Goal: Transaction & Acquisition: Book appointment/travel/reservation

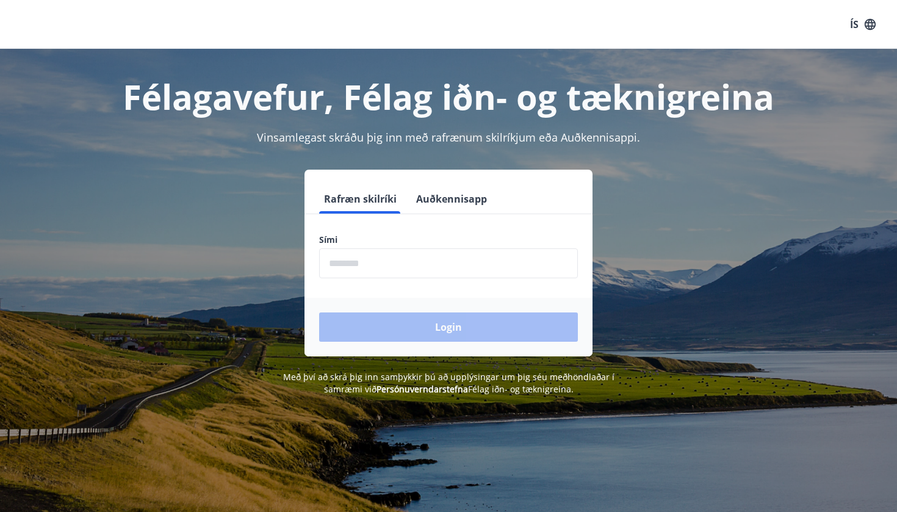
click at [380, 262] on input "phone" at bounding box center [448, 263] width 259 height 30
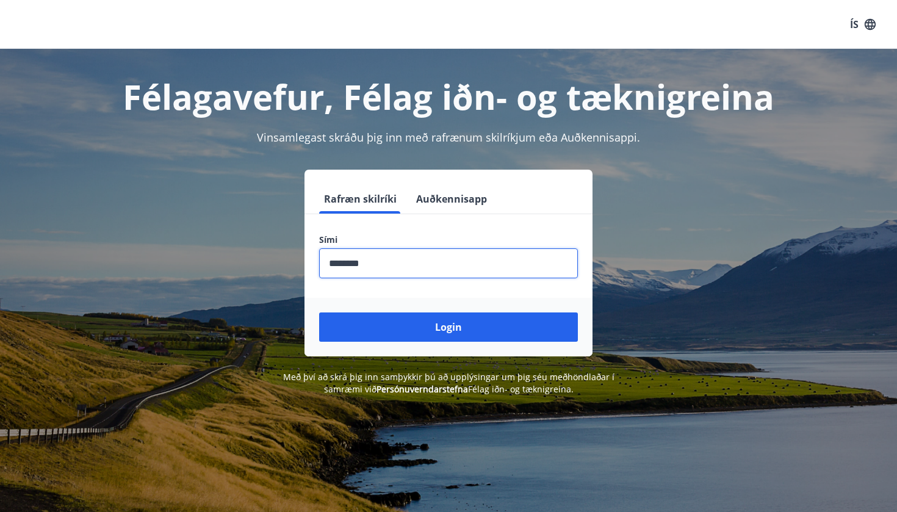
type input "********"
click at [449, 327] on button "Login" at bounding box center [448, 326] width 259 height 29
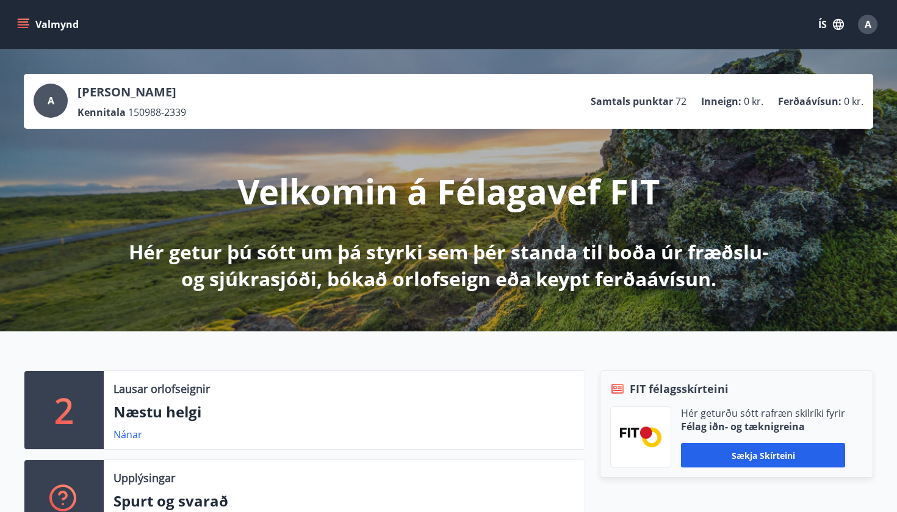
click at [28, 18] on button "Valmynd" at bounding box center [49, 24] width 69 height 22
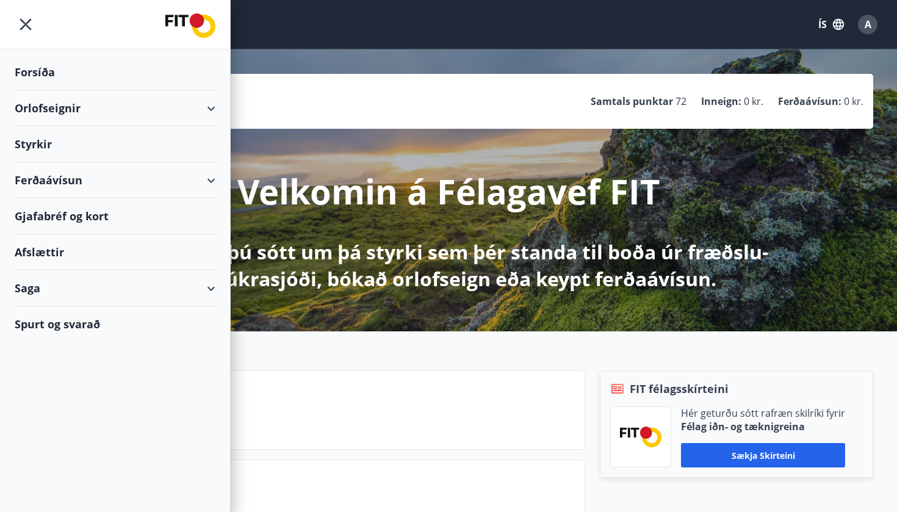
click at [212, 112] on div "Orlofseignir" at bounding box center [115, 108] width 201 height 36
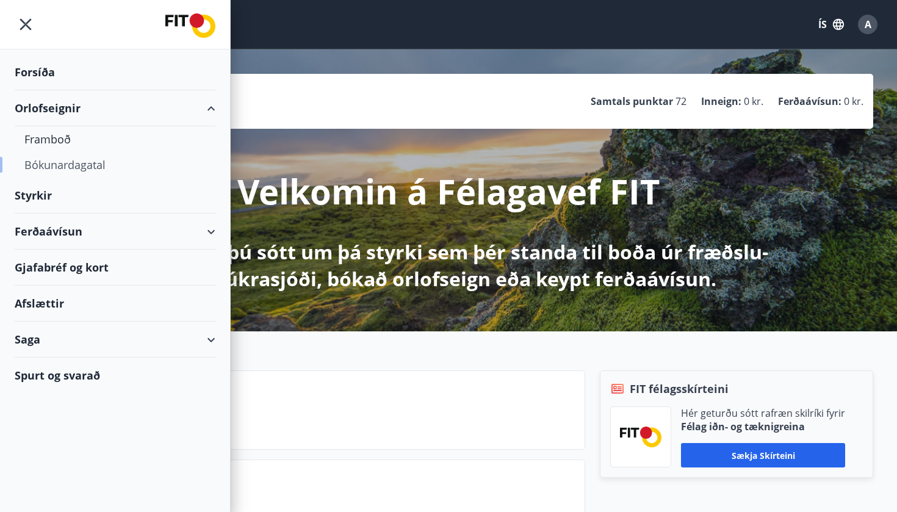
click at [92, 167] on div "Bókunardagatal" at bounding box center [114, 165] width 181 height 26
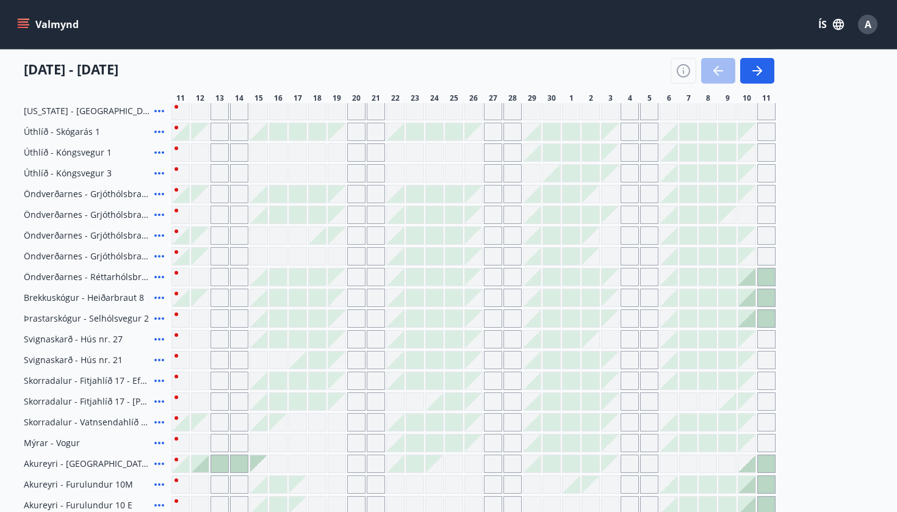
scroll to position [164, 0]
click at [356, 323] on div "Gráir dagar eru ekki bókanlegir" at bounding box center [356, 318] width 18 height 18
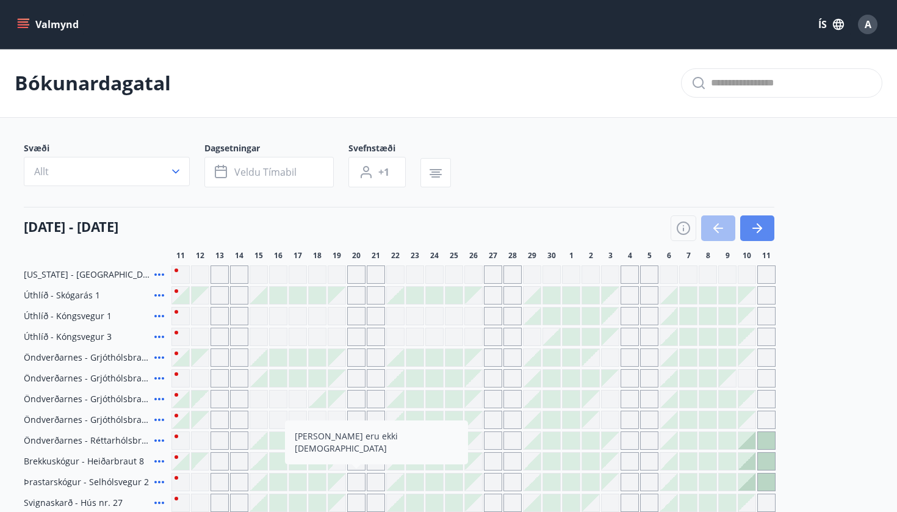
scroll to position [0, 0]
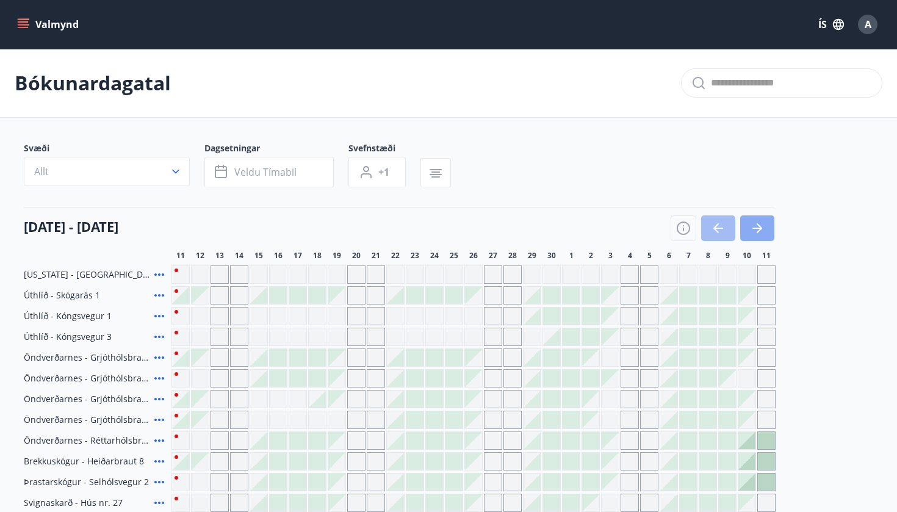
click at [751, 227] on icon "button" at bounding box center [757, 228] width 15 height 15
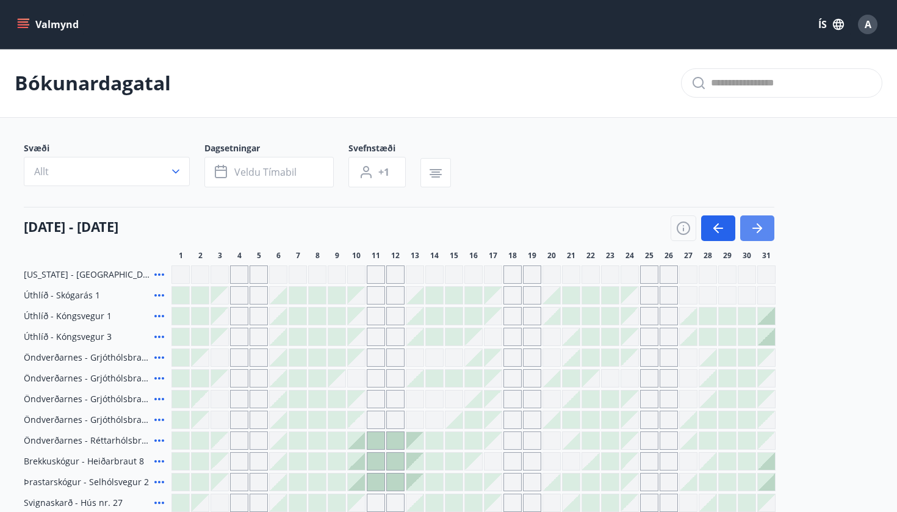
click at [751, 227] on icon "button" at bounding box center [757, 228] width 15 height 15
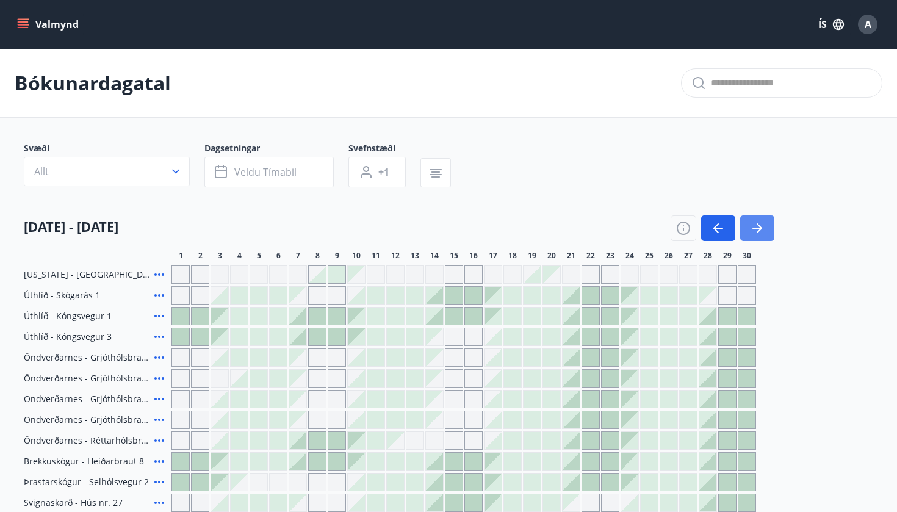
click at [751, 228] on icon "button" at bounding box center [757, 228] width 15 height 15
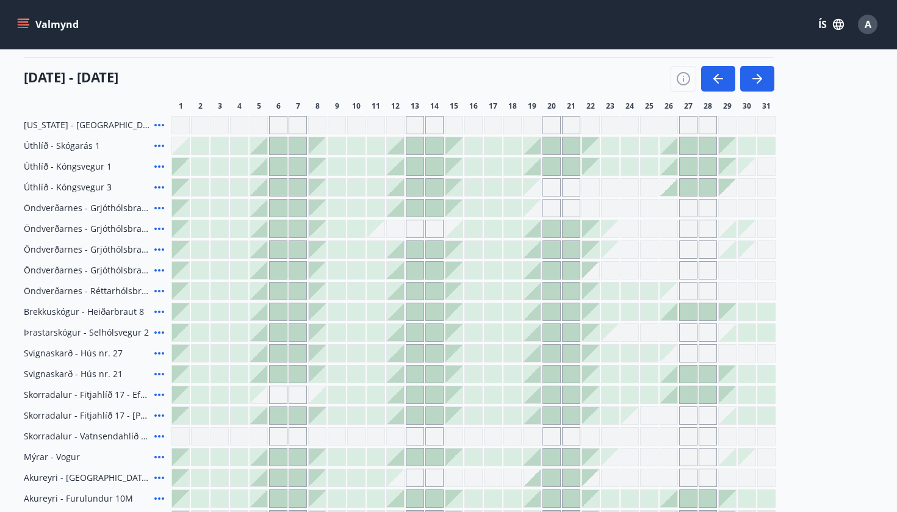
scroll to position [131, 0]
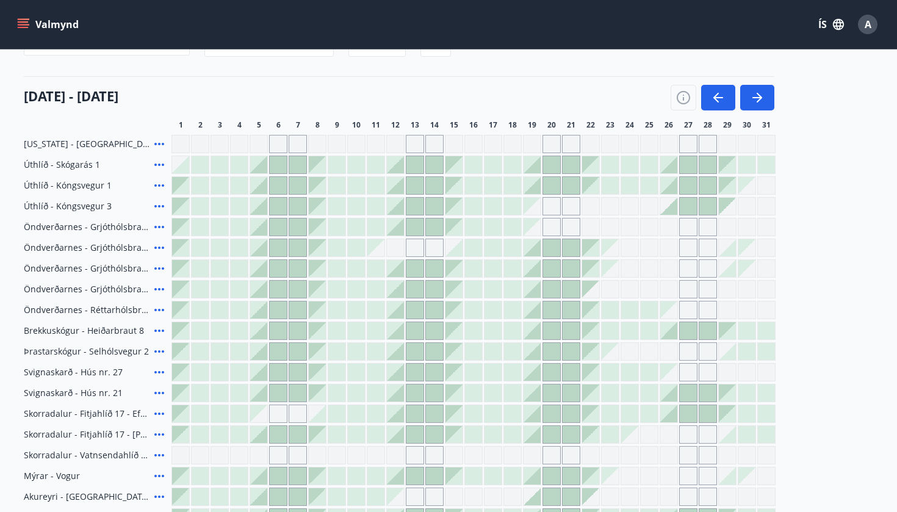
click at [624, 162] on div at bounding box center [629, 164] width 17 height 17
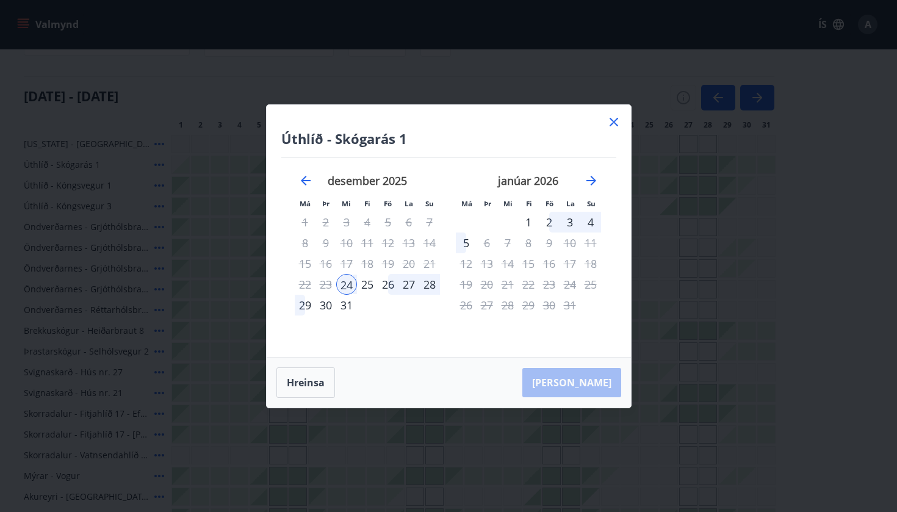
click at [367, 288] on div "25" at bounding box center [367, 284] width 21 height 21
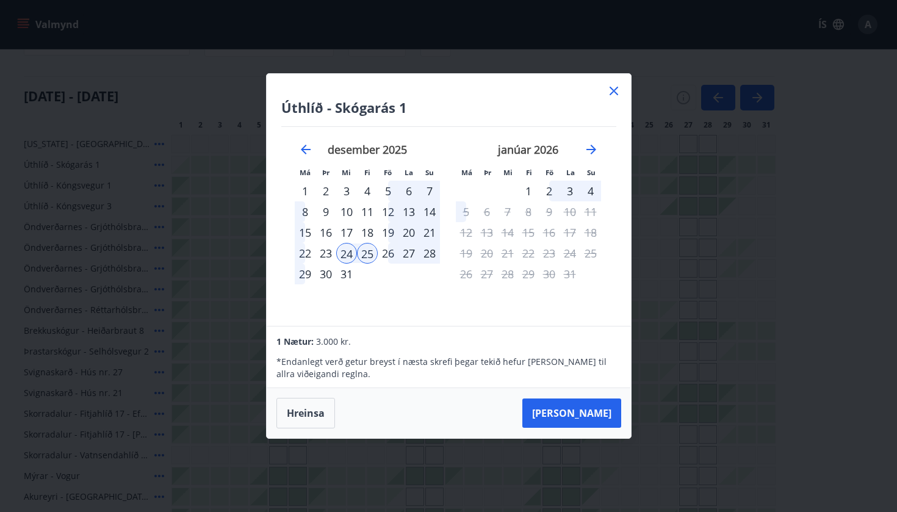
click at [381, 255] on div "26" at bounding box center [388, 253] width 21 height 21
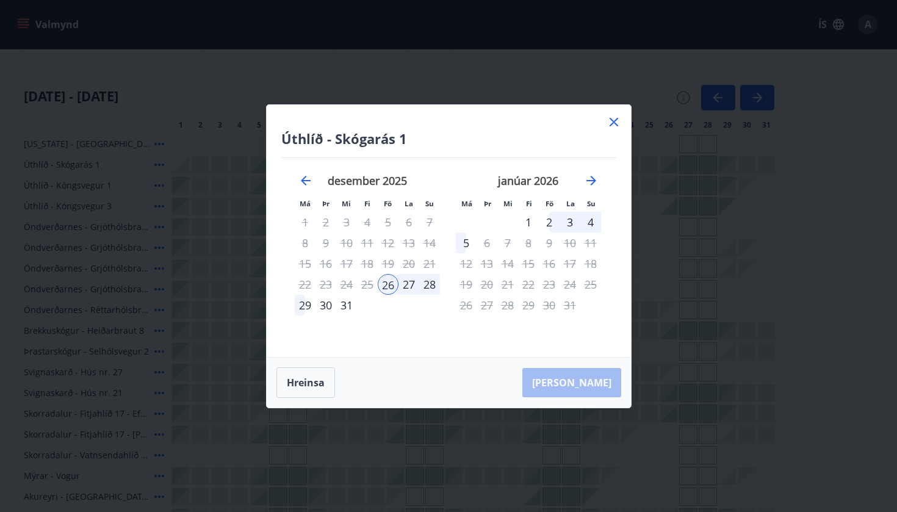
click at [369, 287] on div "25" at bounding box center [367, 284] width 21 height 21
click at [298, 386] on button "Hreinsa" at bounding box center [305, 382] width 59 height 31
click at [323, 287] on div "23" at bounding box center [325, 284] width 21 height 21
click at [364, 287] on div "25" at bounding box center [367, 284] width 21 height 21
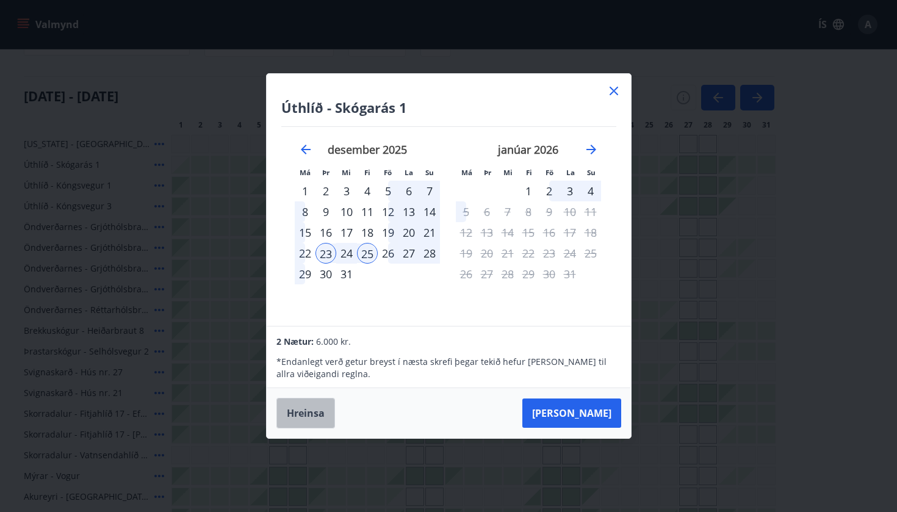
click at [295, 413] on button "Hreinsa" at bounding box center [305, 413] width 59 height 31
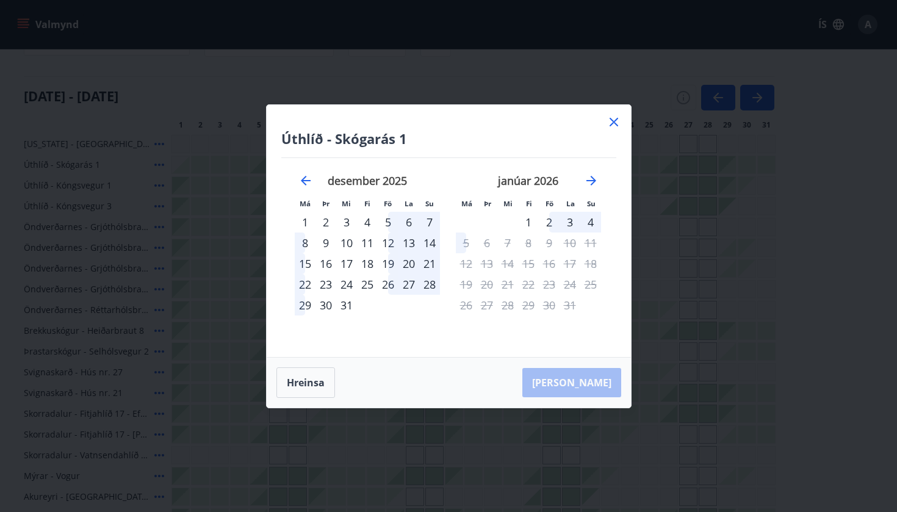
click at [306, 286] on div "22" at bounding box center [305, 284] width 21 height 21
click at [374, 285] on div "25" at bounding box center [367, 284] width 21 height 21
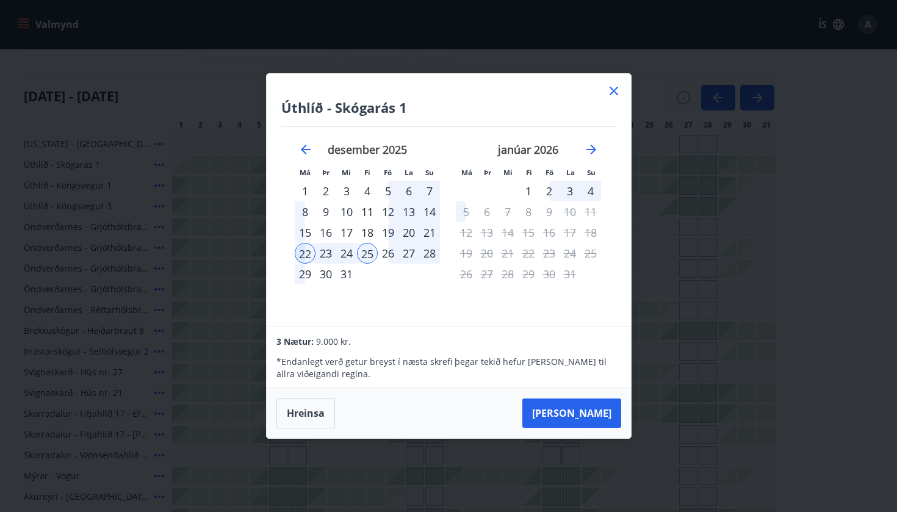
click at [389, 255] on div "26" at bounding box center [388, 253] width 21 height 21
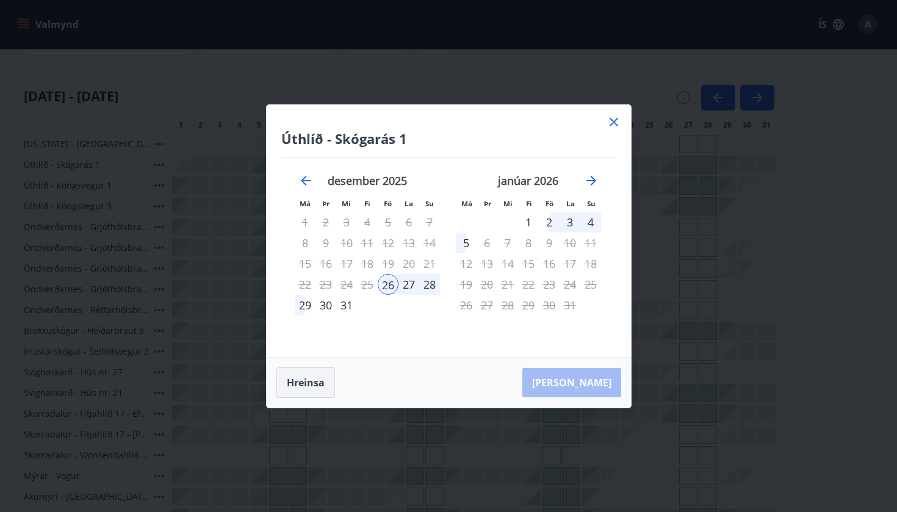
click at [305, 392] on button "Hreinsa" at bounding box center [305, 382] width 59 height 31
click at [308, 283] on div "22" at bounding box center [305, 284] width 21 height 21
click at [383, 283] on div "26" at bounding box center [388, 284] width 21 height 21
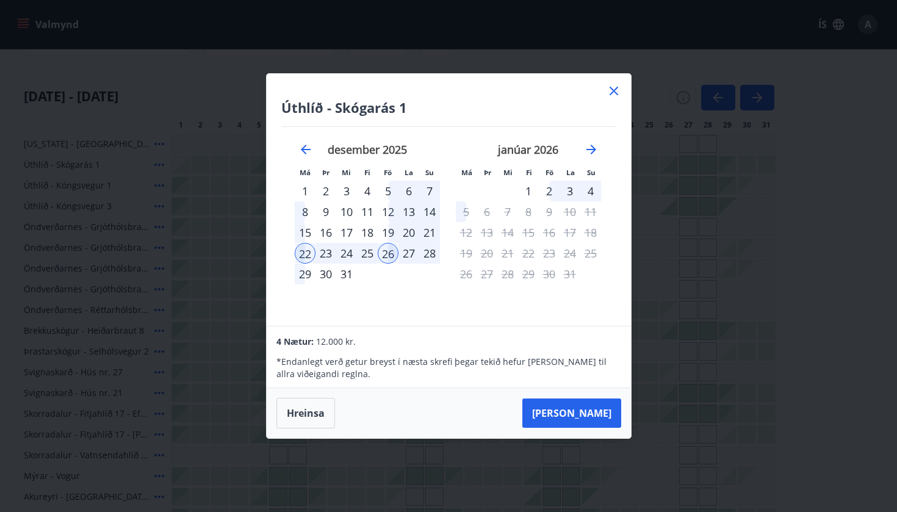
click at [312, 397] on div "Hreinsa Taka Frá" at bounding box center [449, 413] width 364 height 50
click at [312, 409] on button "Hreinsa" at bounding box center [305, 413] width 59 height 31
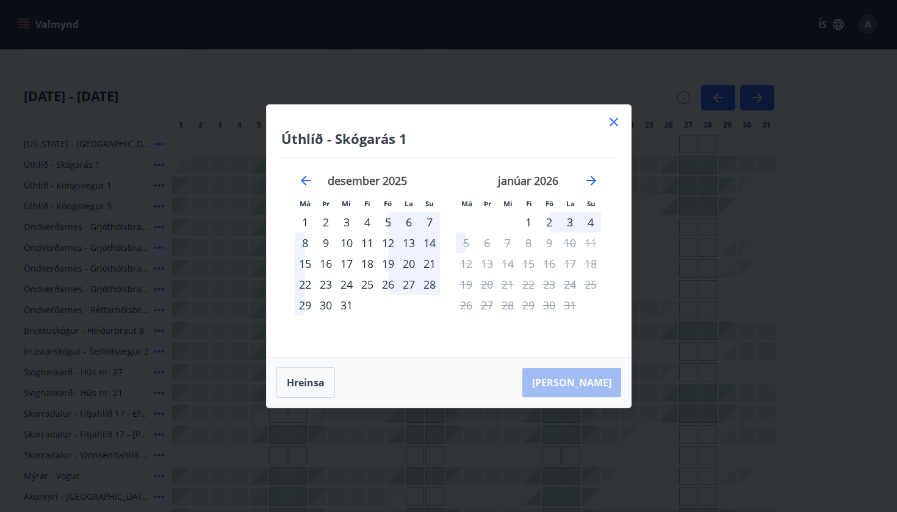
click at [305, 281] on div "22" at bounding box center [305, 284] width 21 height 21
click at [431, 283] on div "28" at bounding box center [429, 284] width 21 height 21
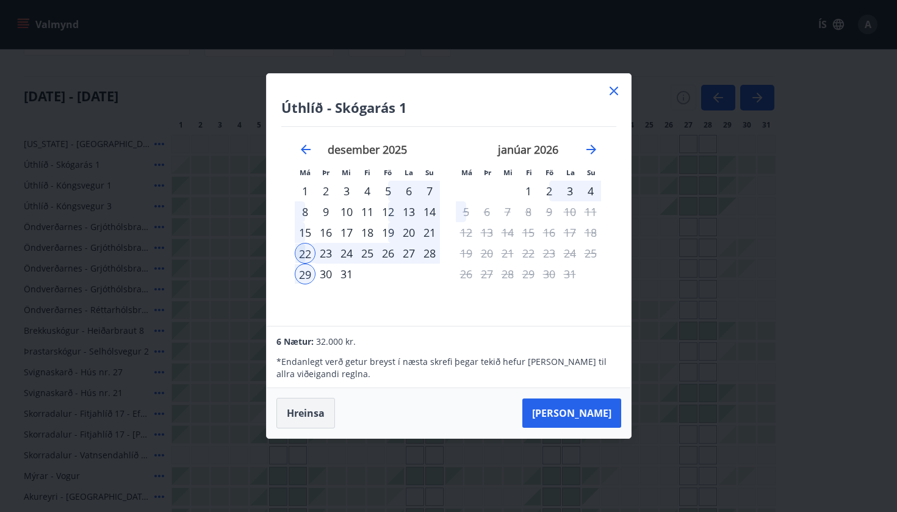
click at [323, 403] on button "Hreinsa" at bounding box center [305, 413] width 59 height 31
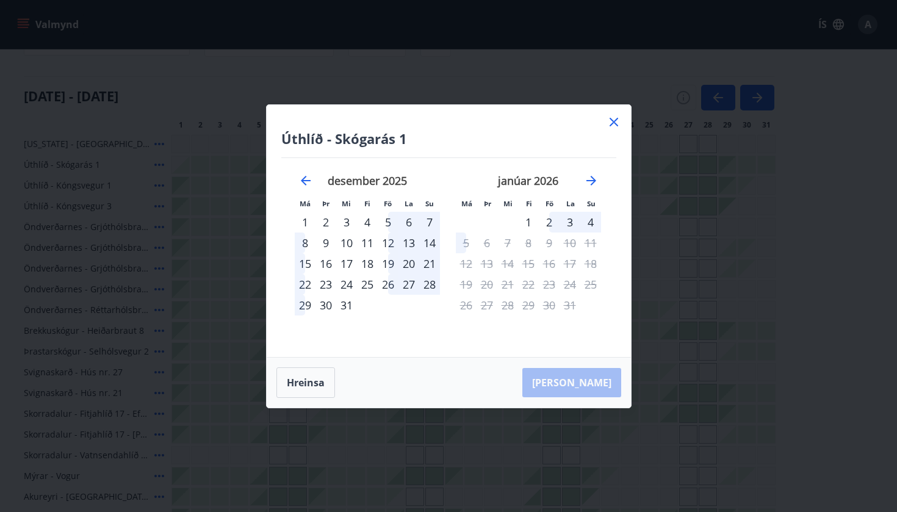
click at [306, 278] on div "22" at bounding box center [305, 284] width 21 height 21
click at [388, 283] on div "26" at bounding box center [388, 284] width 21 height 21
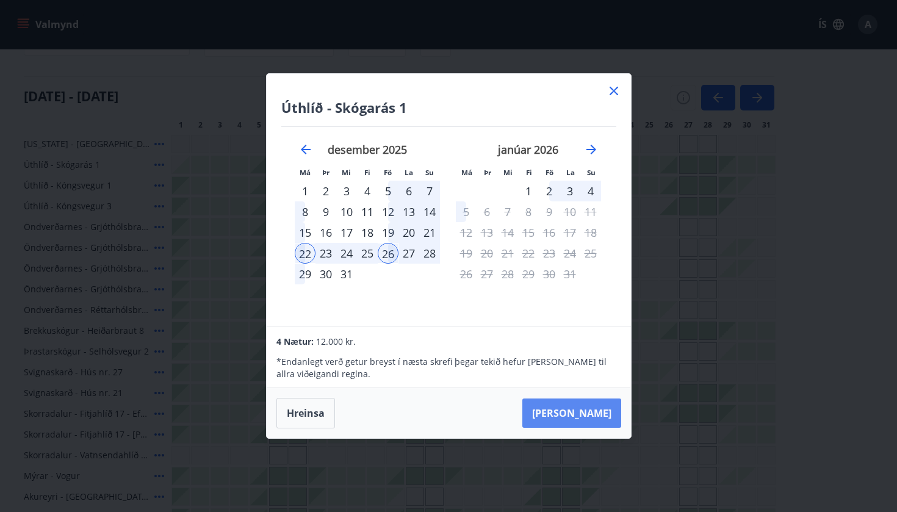
click at [575, 416] on button "Taka Frá" at bounding box center [571, 412] width 99 height 29
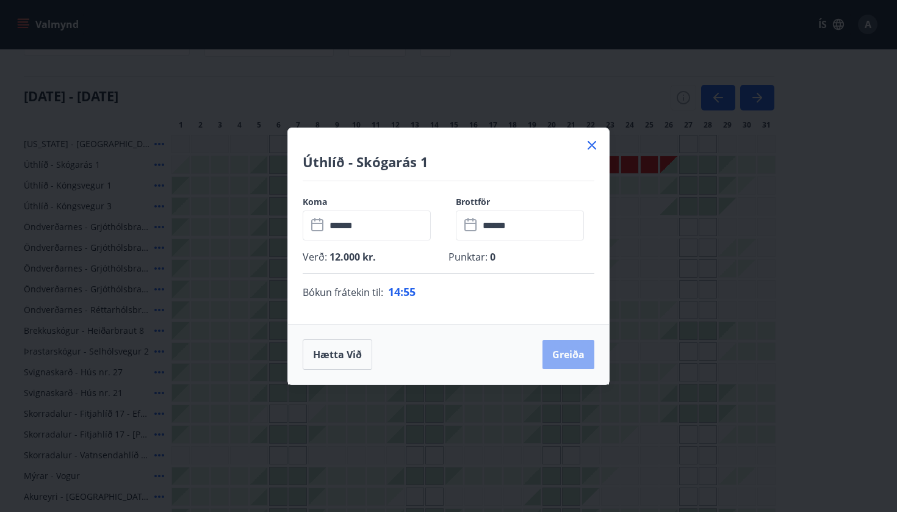
click at [572, 353] on button "Greiða" at bounding box center [568, 354] width 52 height 29
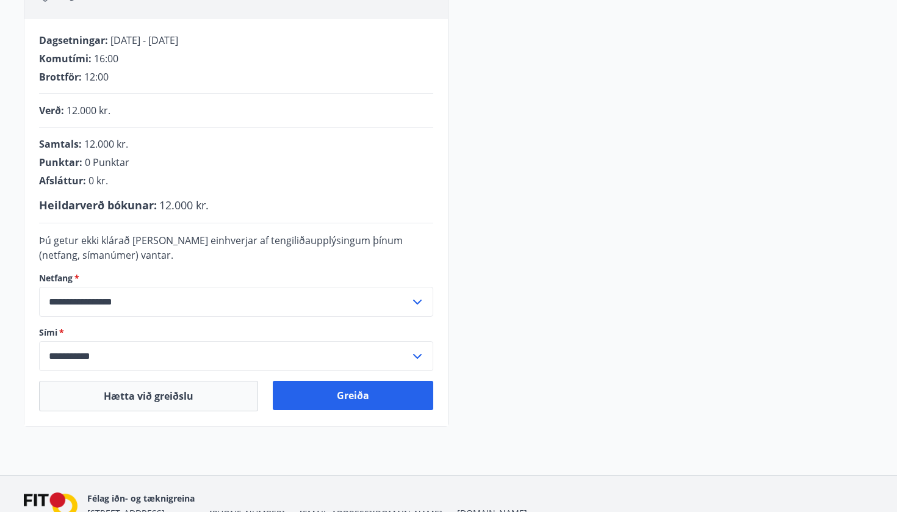
scroll to position [230, 0]
click at [319, 386] on button "Greiða" at bounding box center [353, 394] width 160 height 29
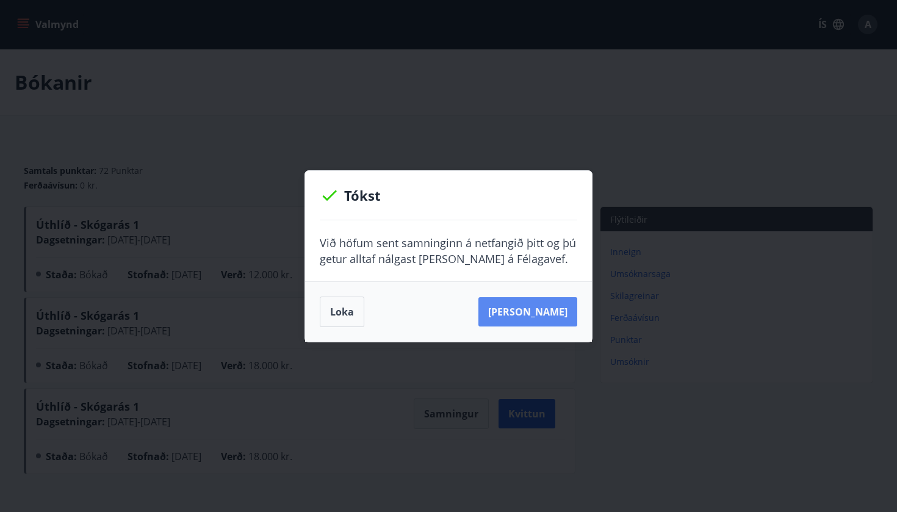
click at [528, 304] on button "[PERSON_NAME]" at bounding box center [527, 311] width 99 height 29
click at [542, 312] on button "Sjá samning" at bounding box center [527, 311] width 99 height 29
click at [342, 315] on button "Loka" at bounding box center [342, 312] width 45 height 31
